Goal: Information Seeking & Learning: Learn about a topic

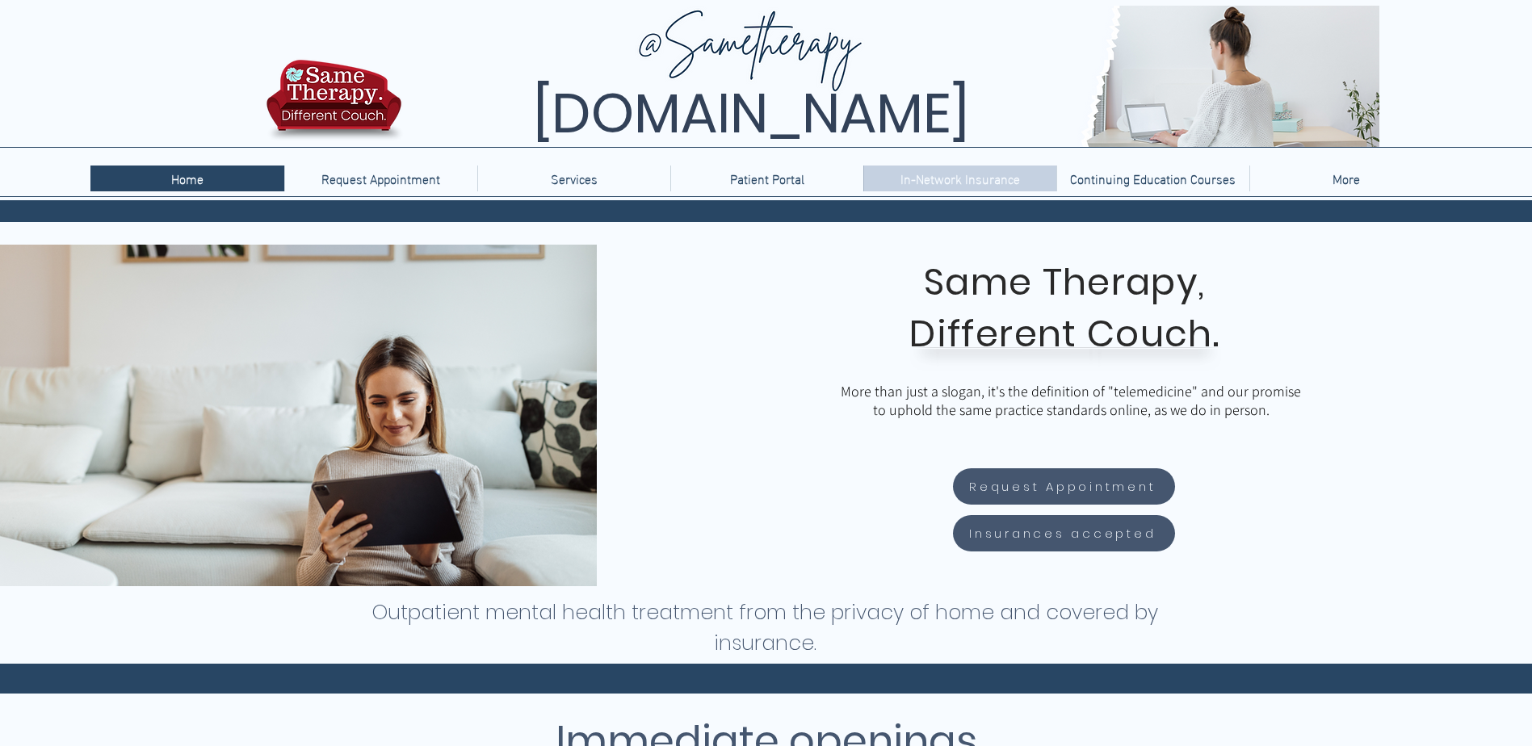
click at [899, 178] on p "In-Network Insurance" at bounding box center [960, 179] width 136 height 26
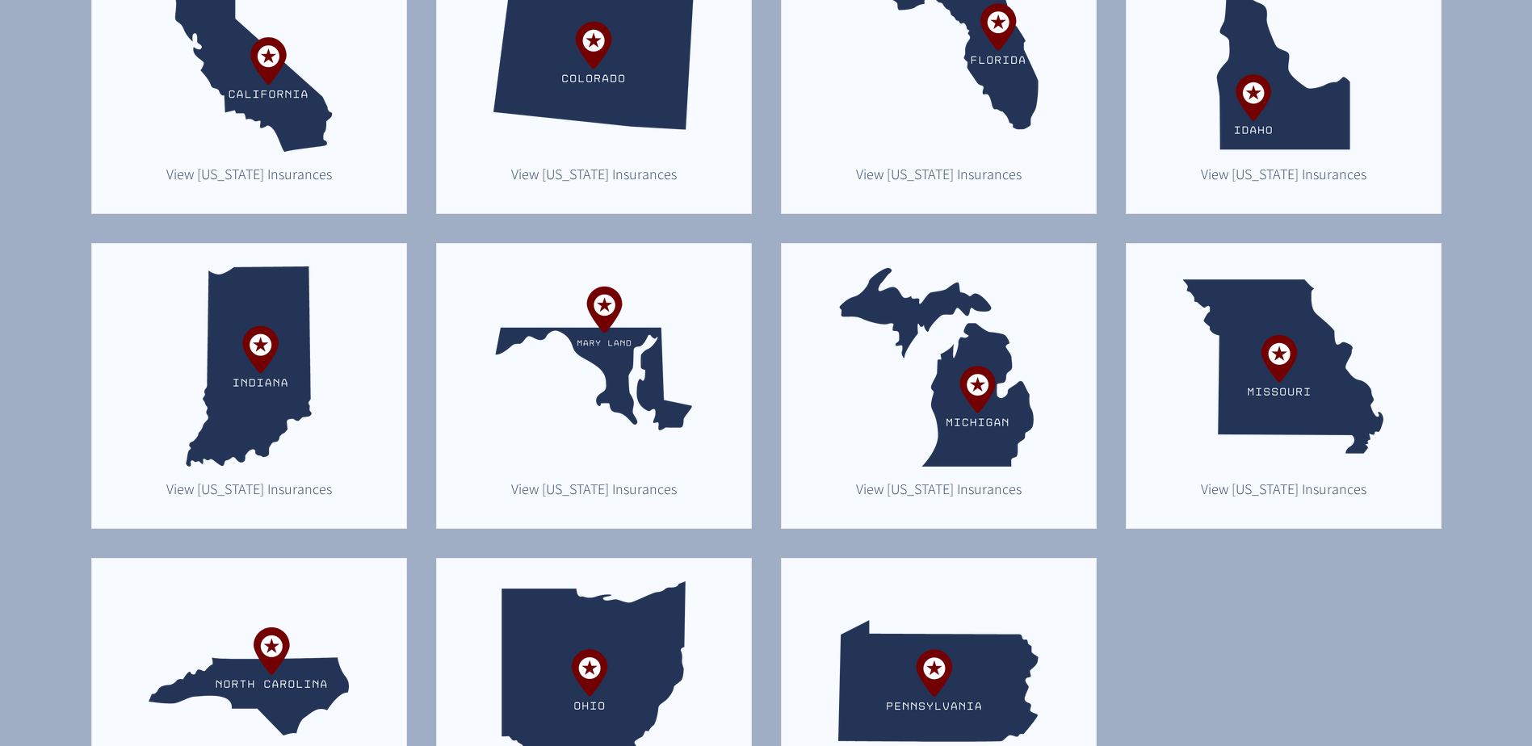
scroll to position [565, 0]
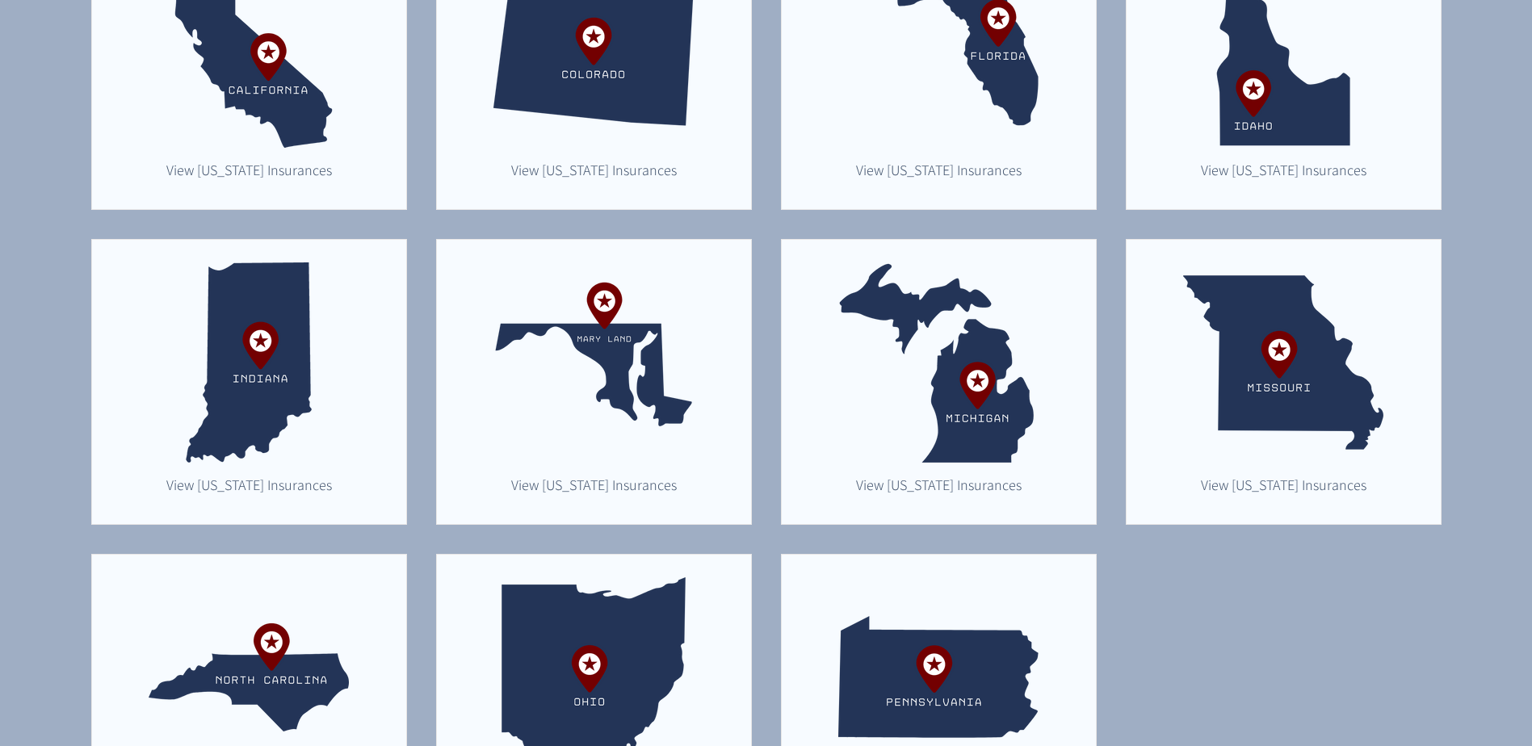
click at [1002, 96] on img "main content" at bounding box center [938, 48] width 200 height 200
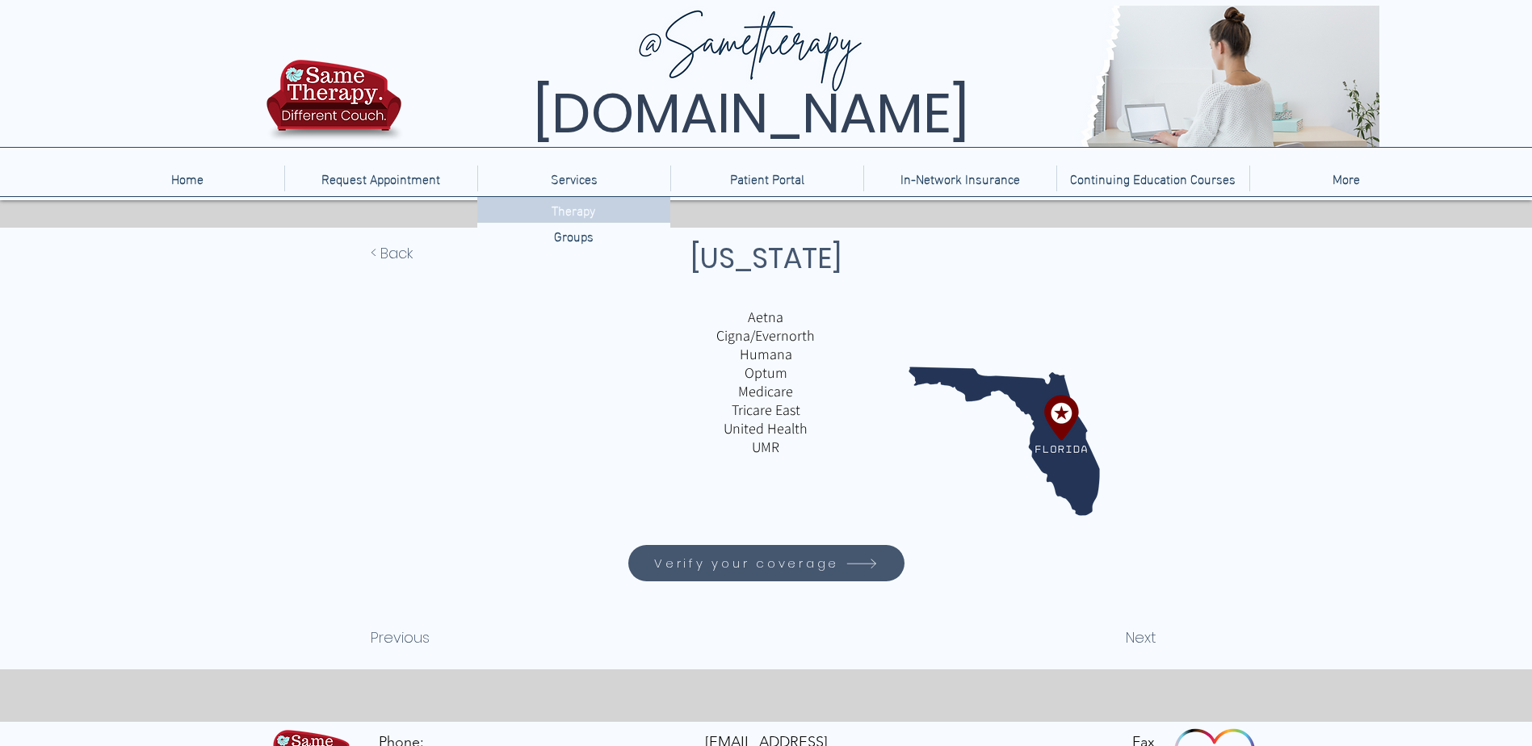
click at [564, 210] on p "Therapy" at bounding box center [573, 209] width 57 height 25
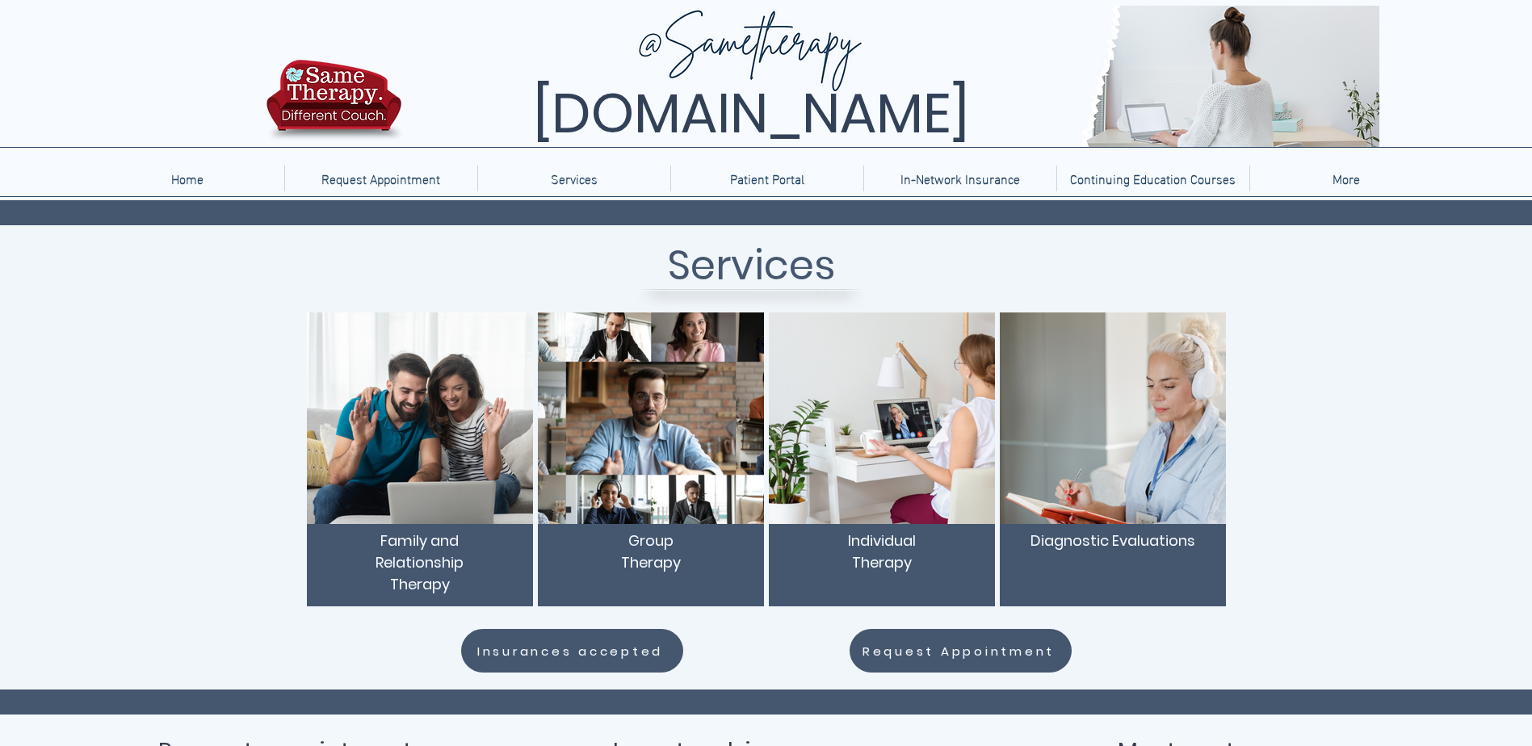
click at [876, 547] on span "Individual Therapy" at bounding box center [882, 551] width 68 height 42
click at [890, 475] on img "main content" at bounding box center [882, 418] width 226 height 212
click at [754, 14] on img at bounding box center [892, 76] width 974 height 141
click at [759, 40] on img at bounding box center [892, 76] width 974 height 141
click at [296, 94] on img at bounding box center [334, 104] width 145 height 95
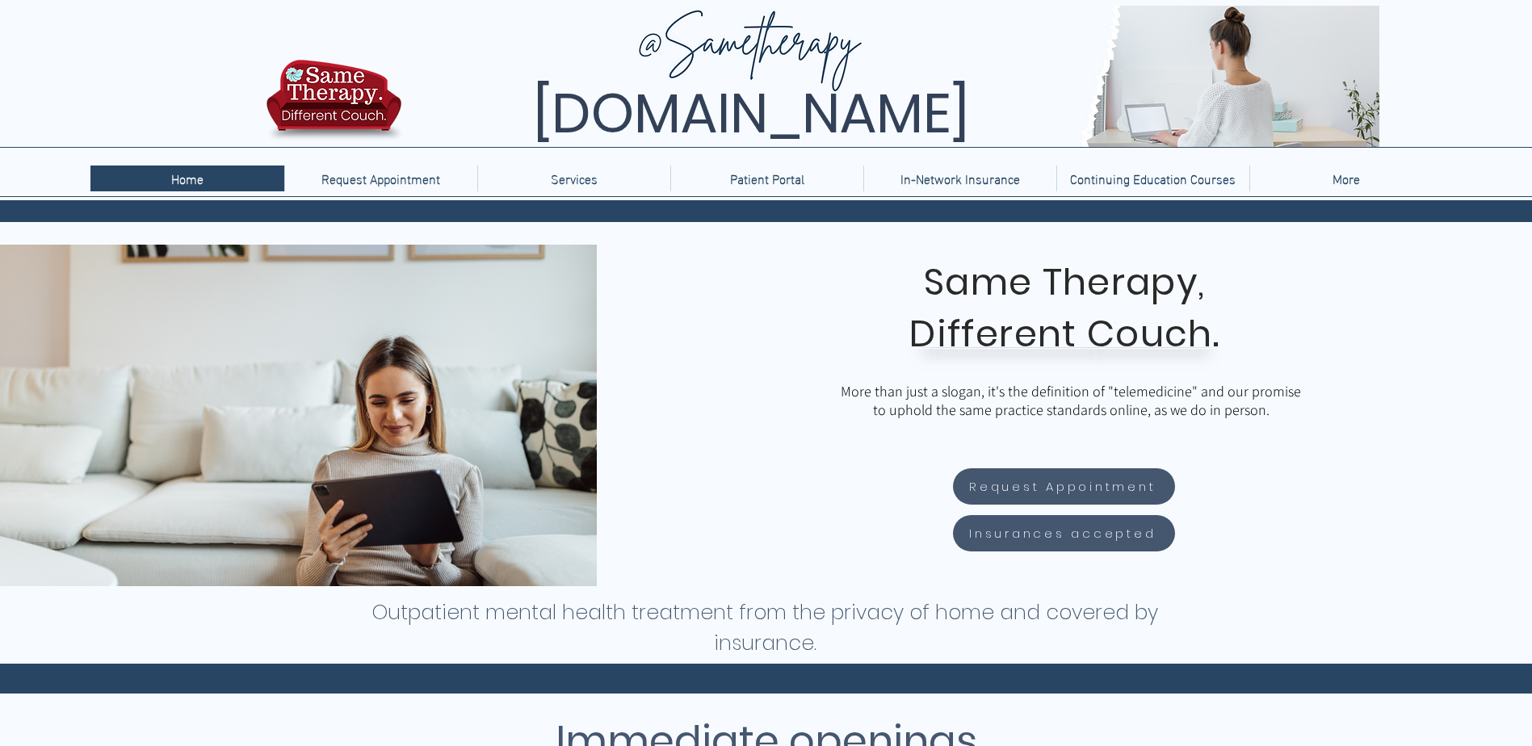
click at [120, 56] on div at bounding box center [766, 100] width 1532 height 200
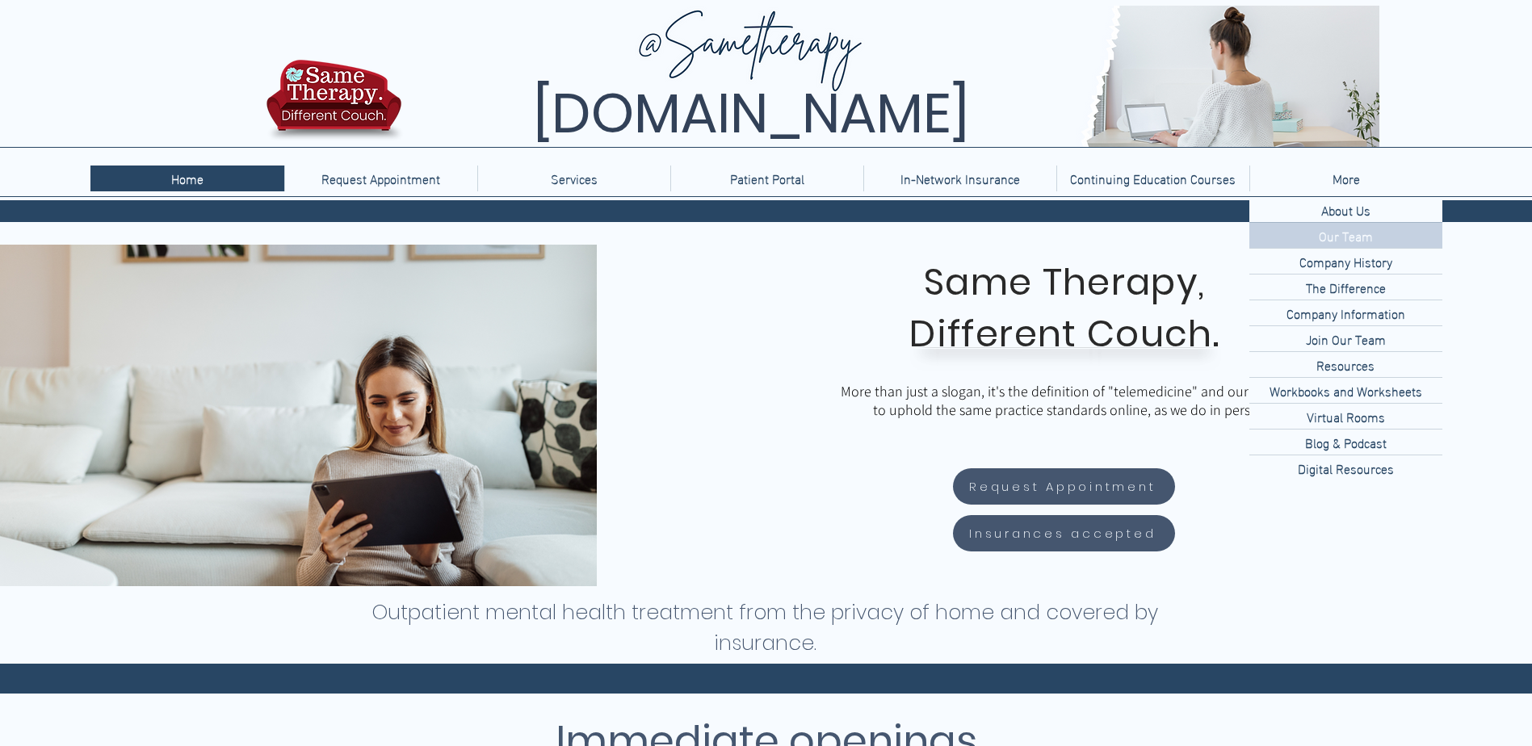
click at [1388, 242] on div "Our Team" at bounding box center [1345, 235] width 193 height 25
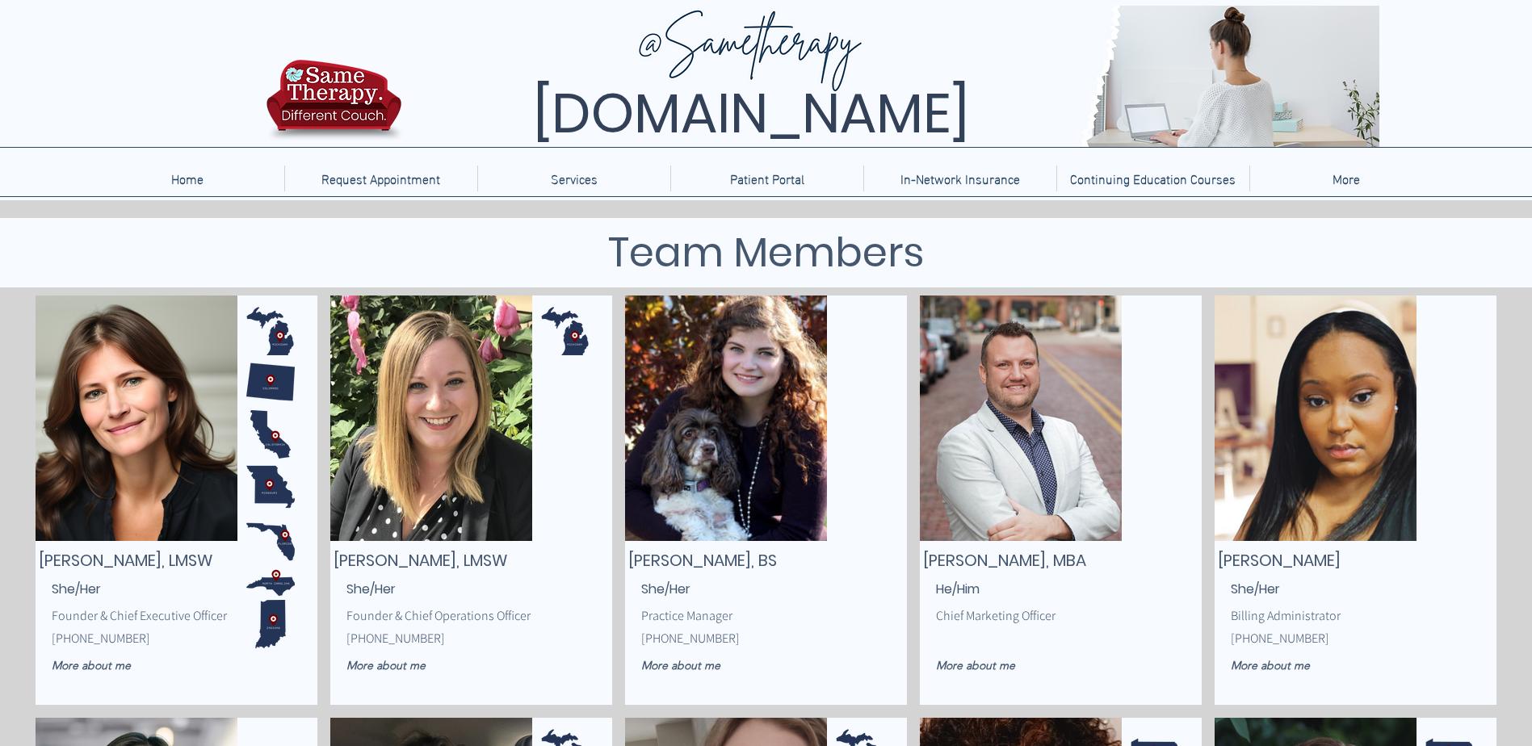
click at [1530, 97] on div at bounding box center [766, 100] width 1532 height 200
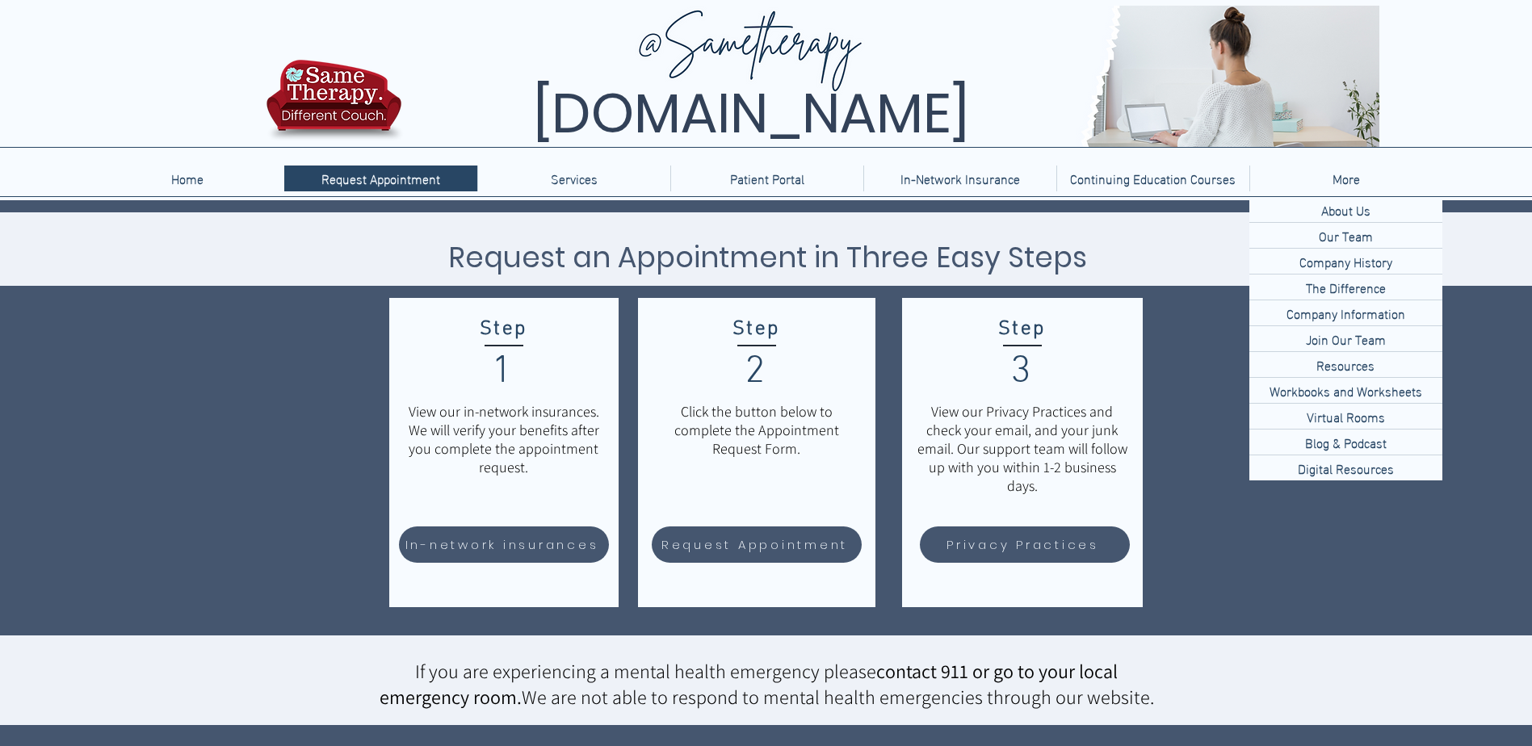
click at [1340, 183] on p "More" at bounding box center [1346, 179] width 44 height 26
click at [1342, 235] on p "Our Team" at bounding box center [1345, 235] width 67 height 25
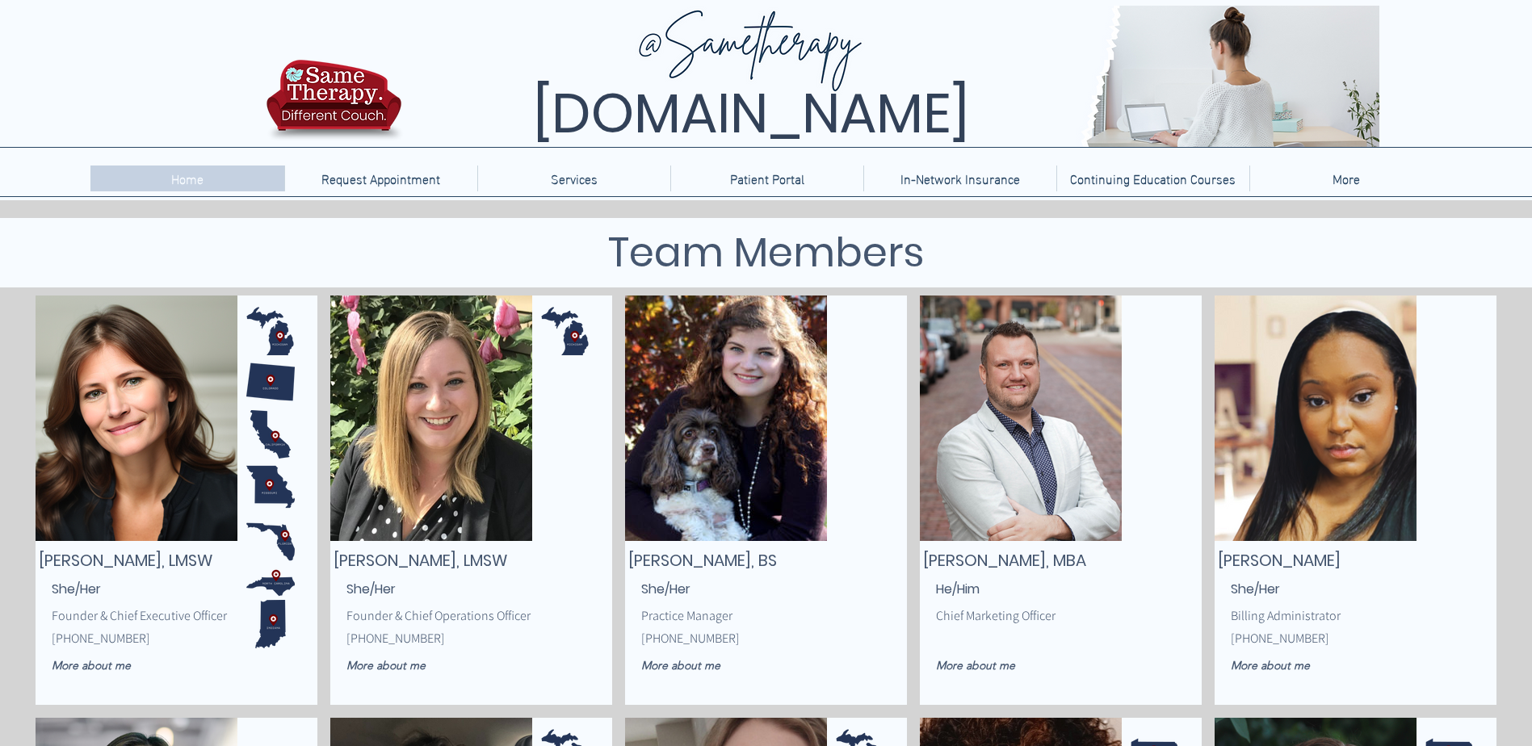
click at [178, 178] on p "Home" at bounding box center [187, 179] width 48 height 26
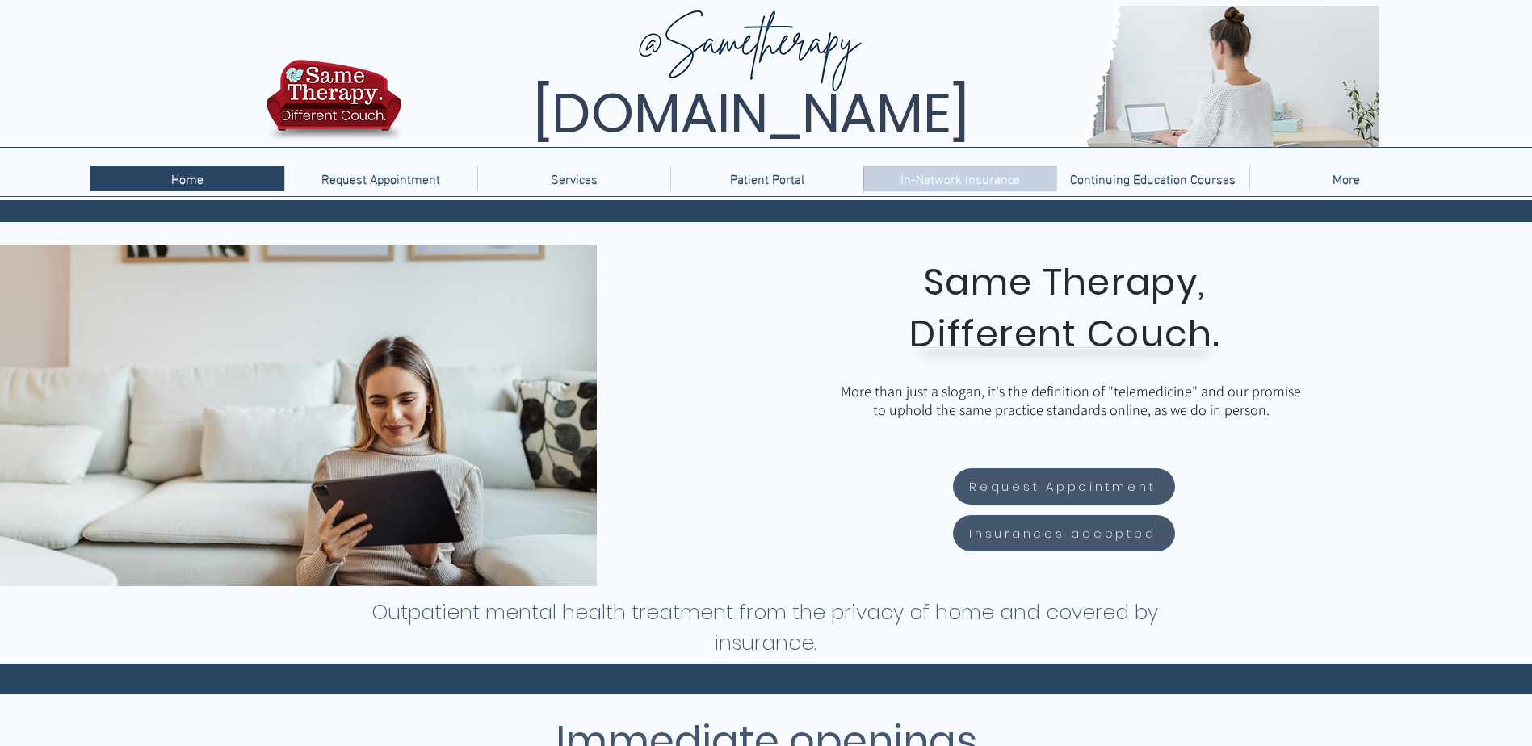
click at [949, 182] on p "In-Network Insurance" at bounding box center [960, 179] width 136 height 26
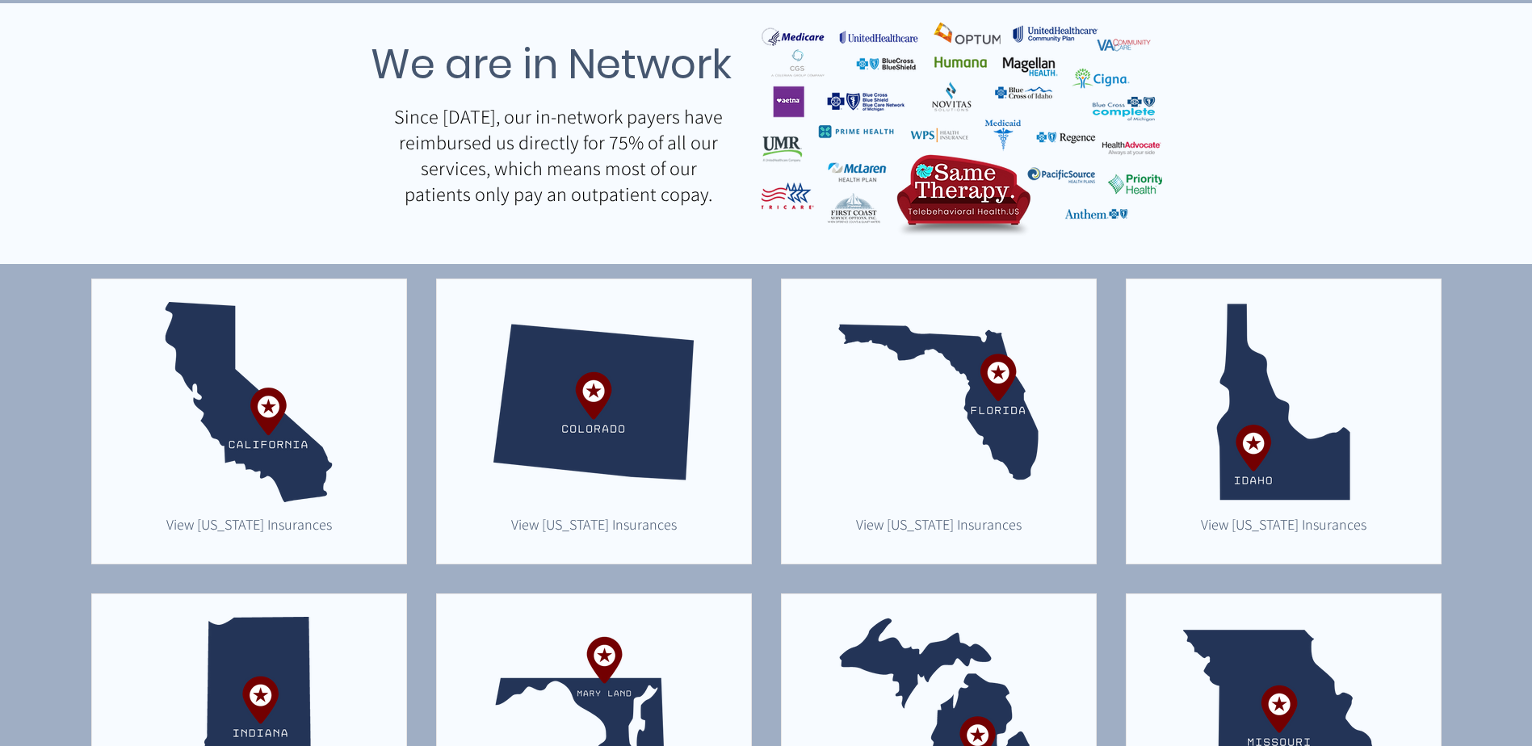
scroll to position [205, 0]
